Goal: Task Accomplishment & Management: Manage account settings

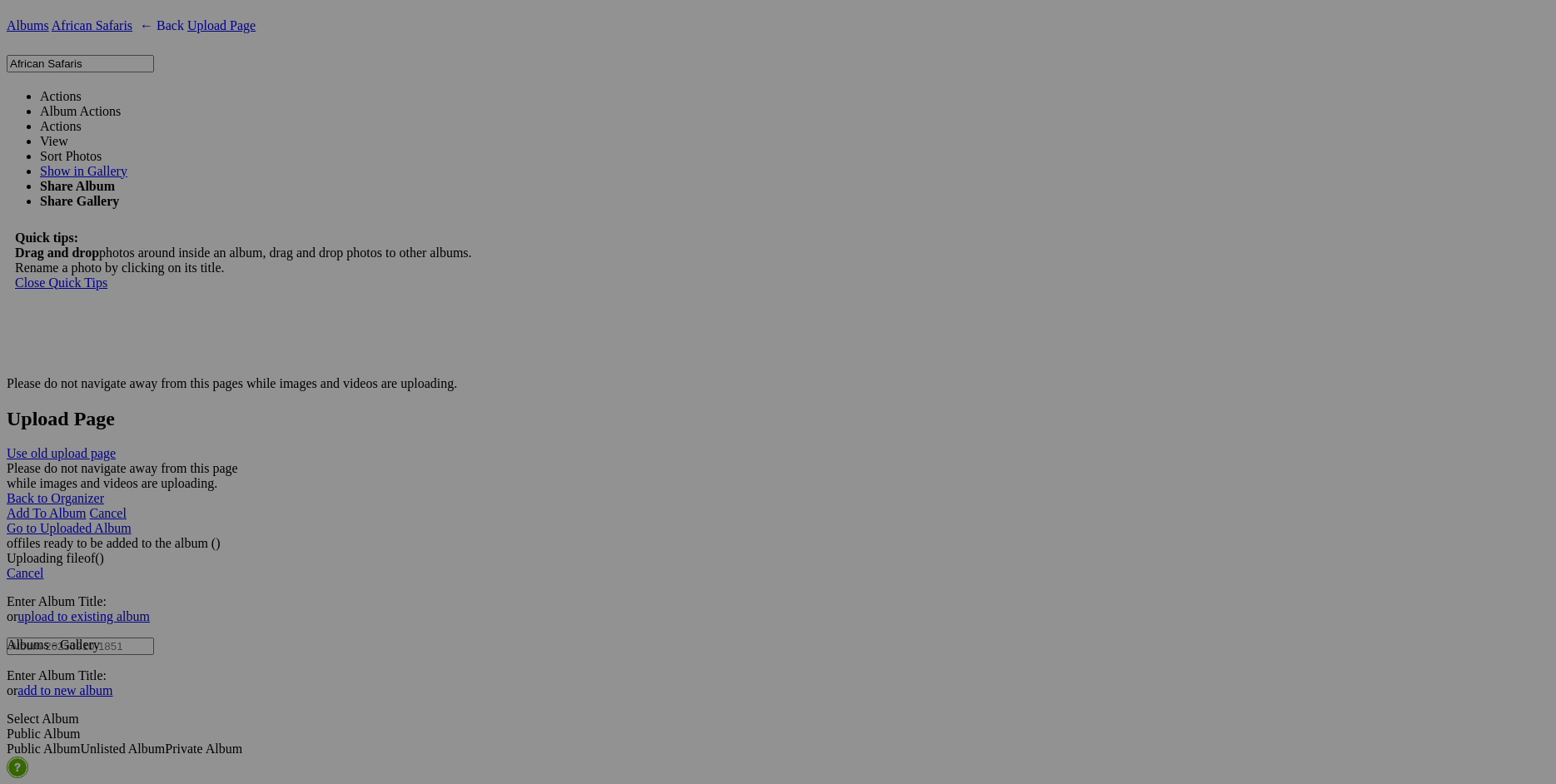
scroll to position [3273, 0]
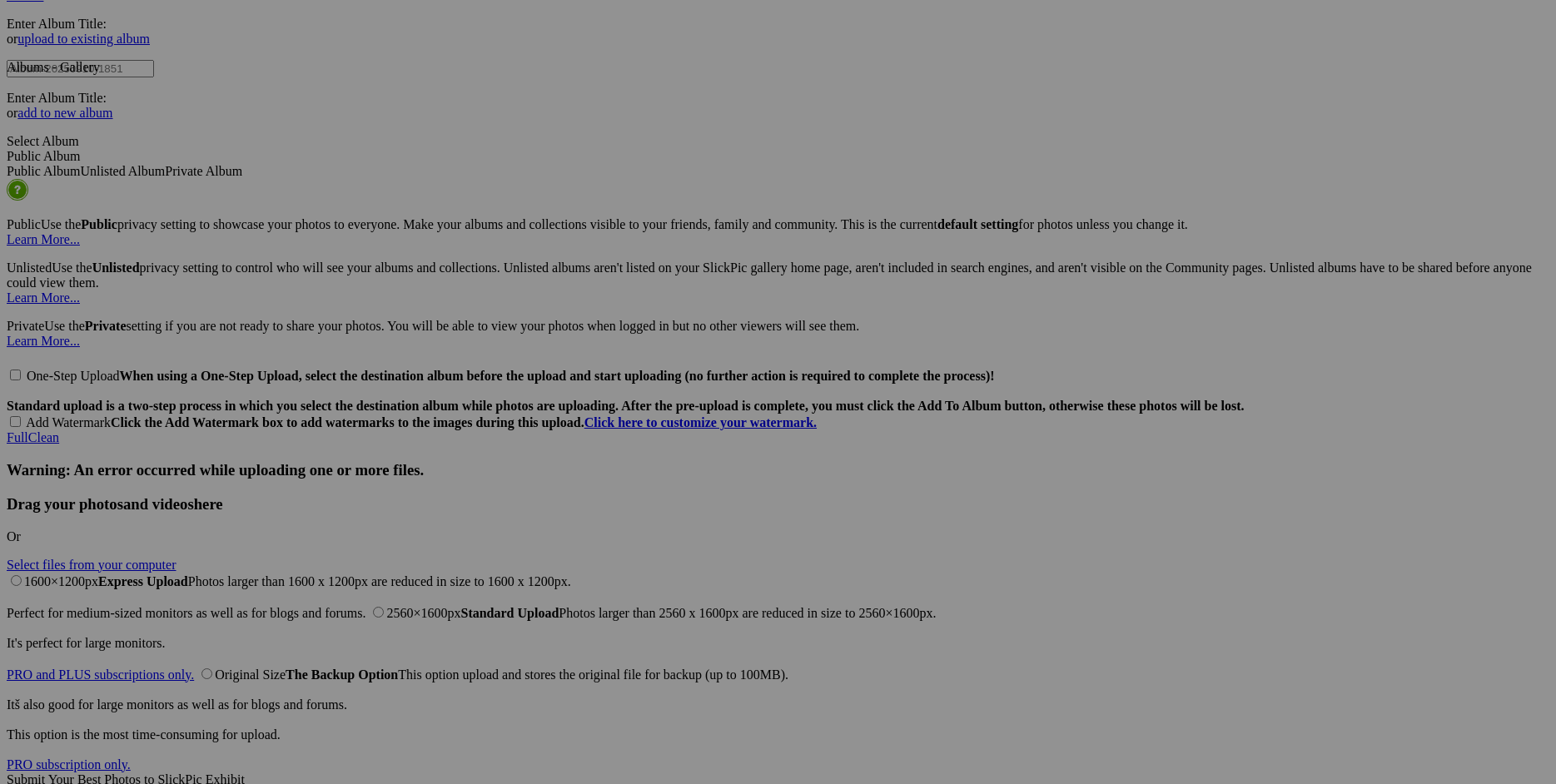
click at [945, 501] on div "Cancel Yes" at bounding box center [778, 501] width 333 height 15
click at [668, 504] on span "Yes" at bounding box center [658, 501] width 19 height 14
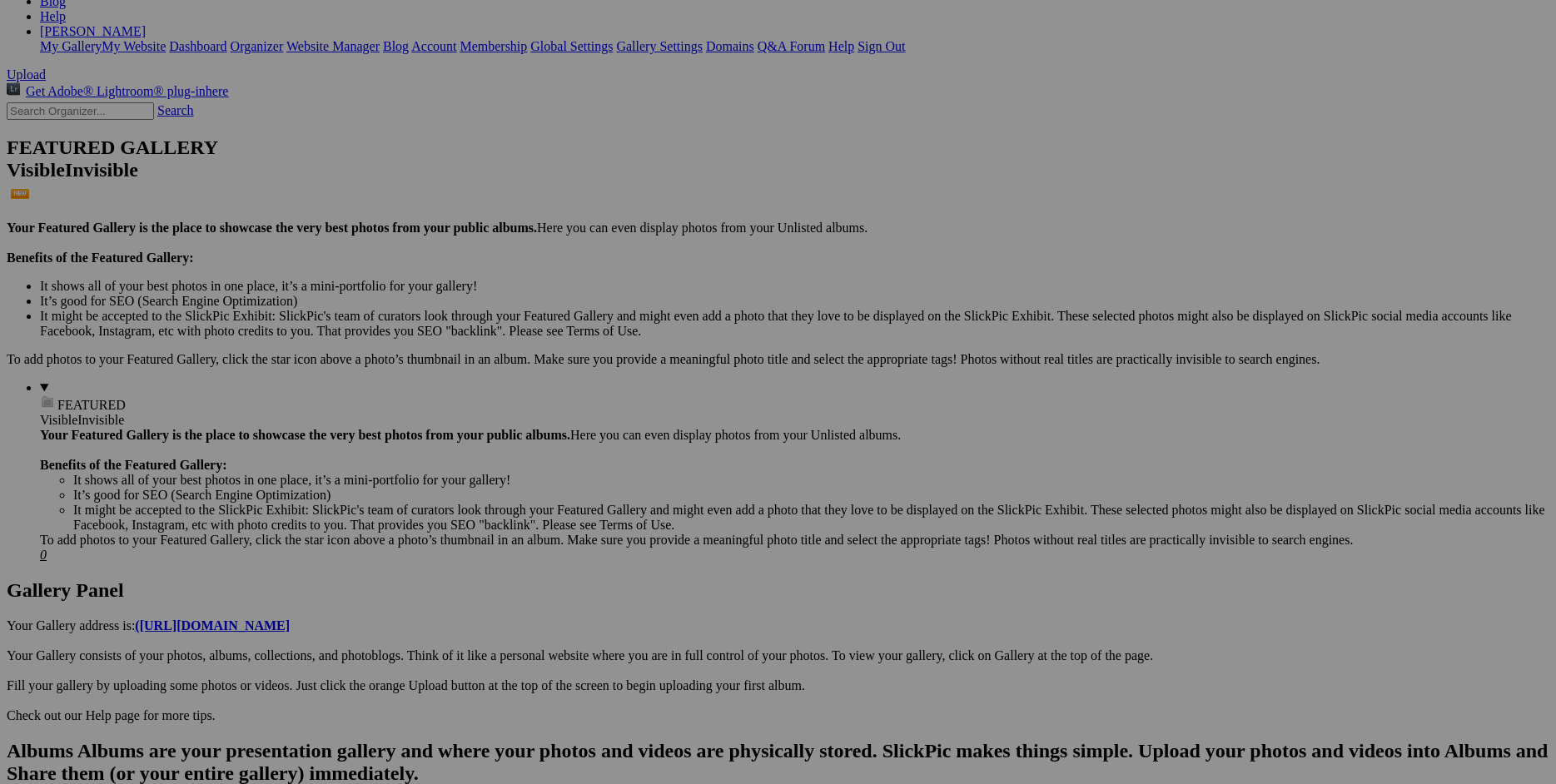
scroll to position [0, 0]
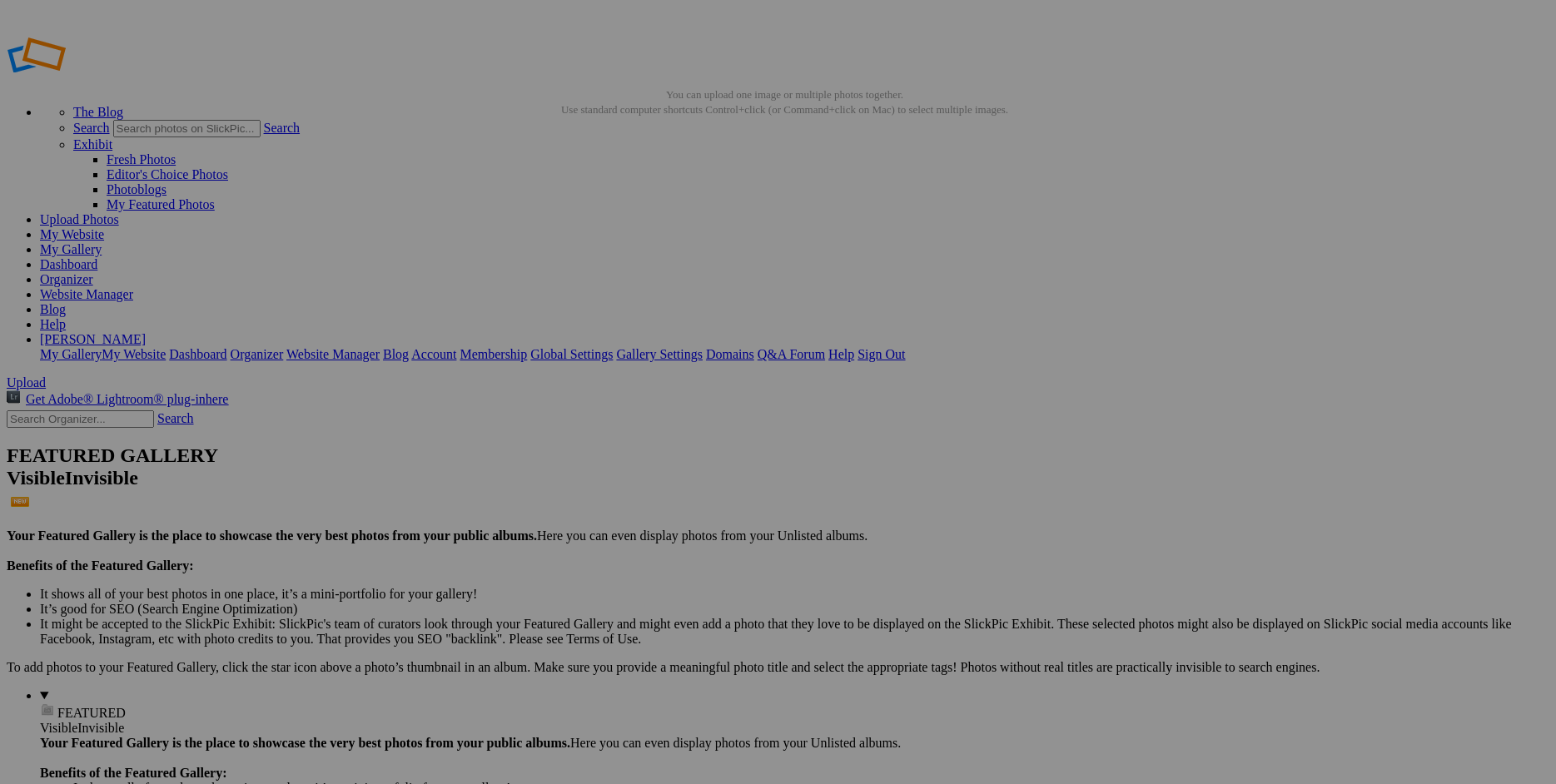
click at [133, 287] on link "Website Manager" at bounding box center [86, 294] width 93 height 14
